Goal: Navigation & Orientation: Find specific page/section

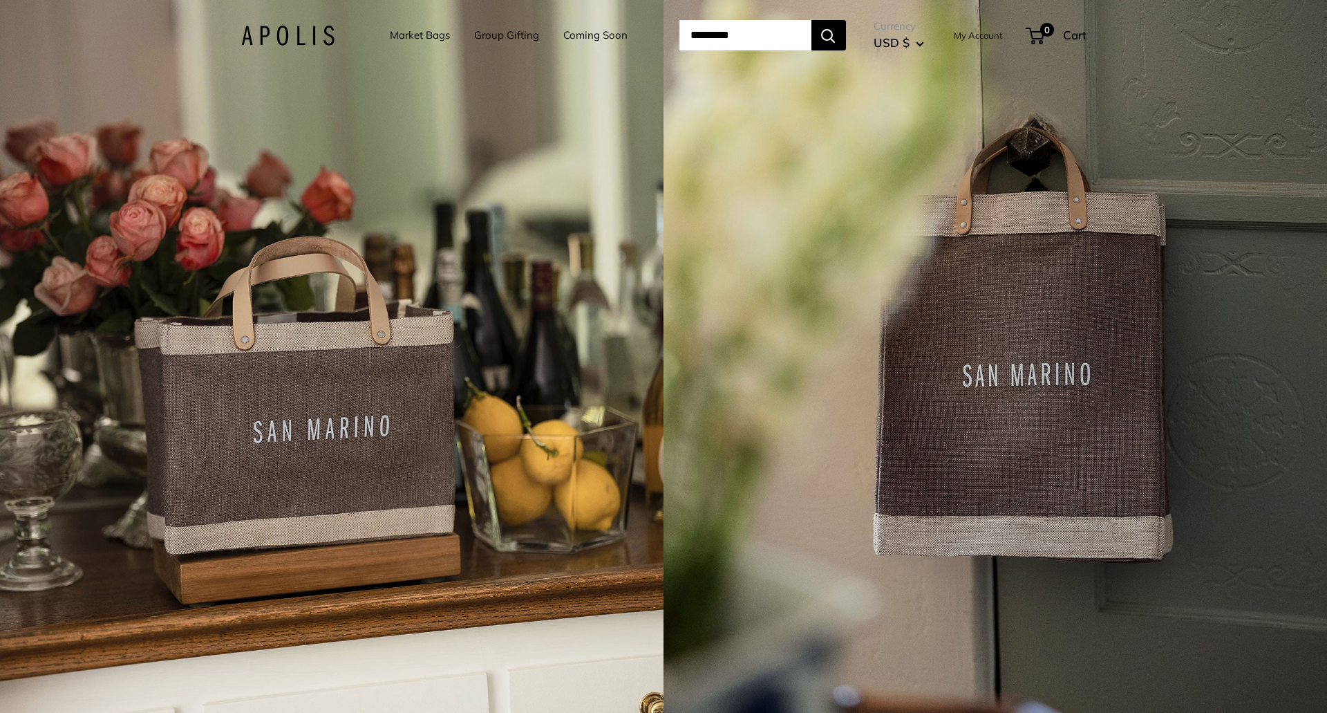
click at [409, 39] on link "Market Bags" at bounding box center [420, 35] width 60 height 19
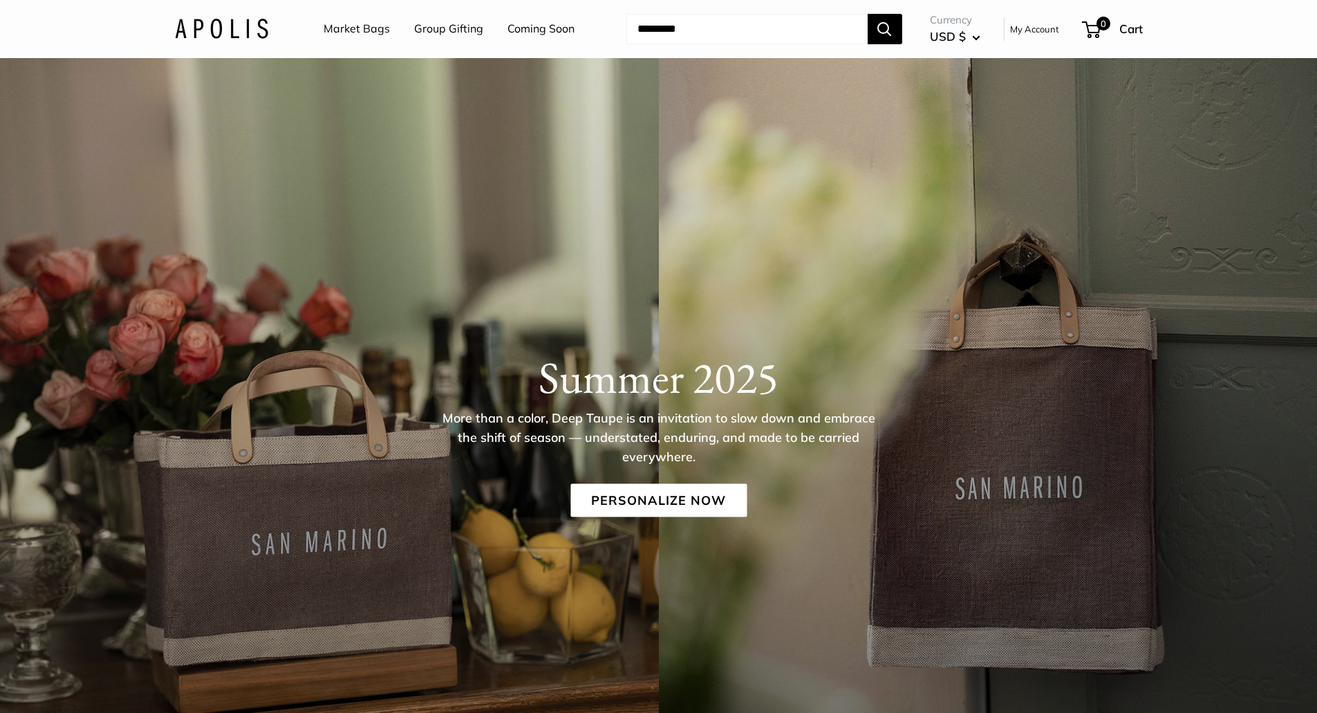
click at [432, 35] on link "Group Gifting" at bounding box center [448, 29] width 69 height 21
